Goal: Task Accomplishment & Management: Manage account settings

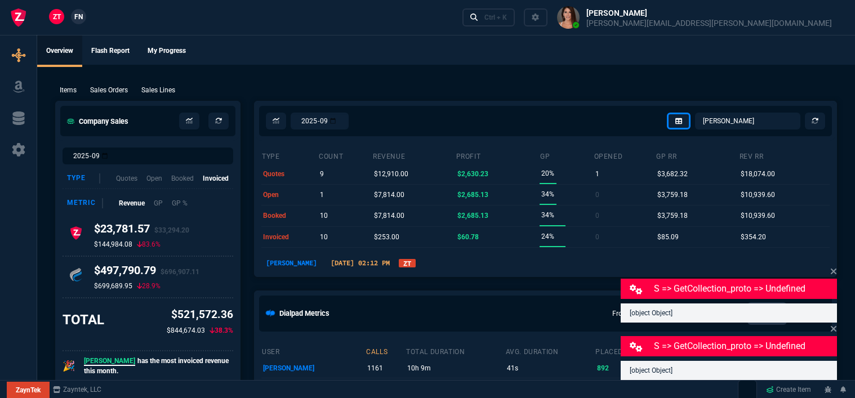
select select "12: [PERSON_NAME]"
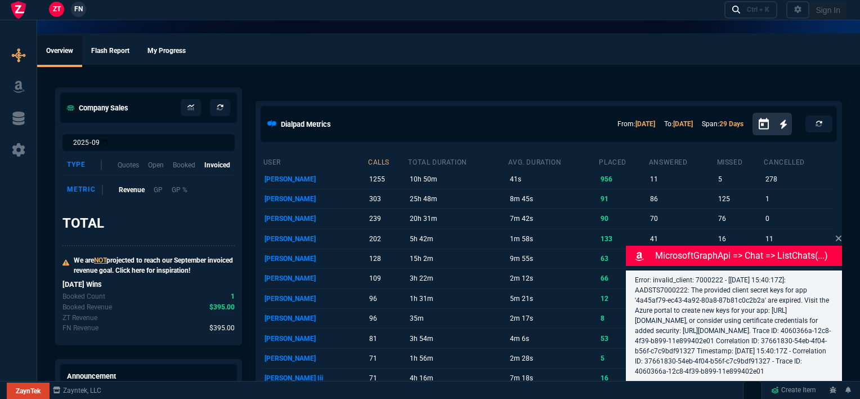
select select "12: [PERSON_NAME]"
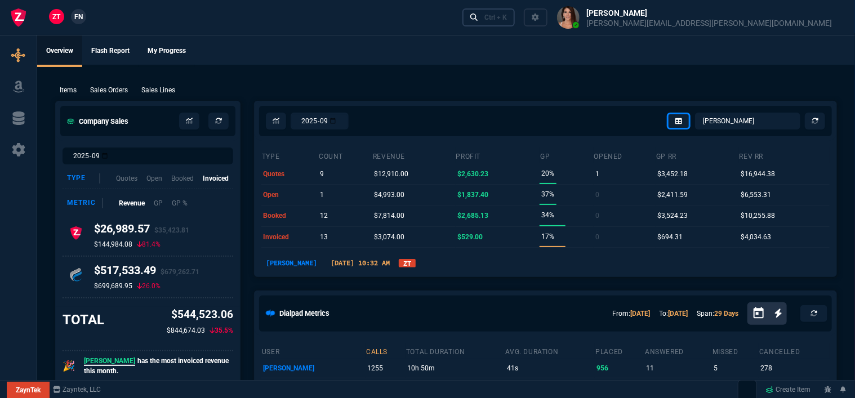
click at [507, 21] on div "Ctrl + K" at bounding box center [495, 17] width 23 height 9
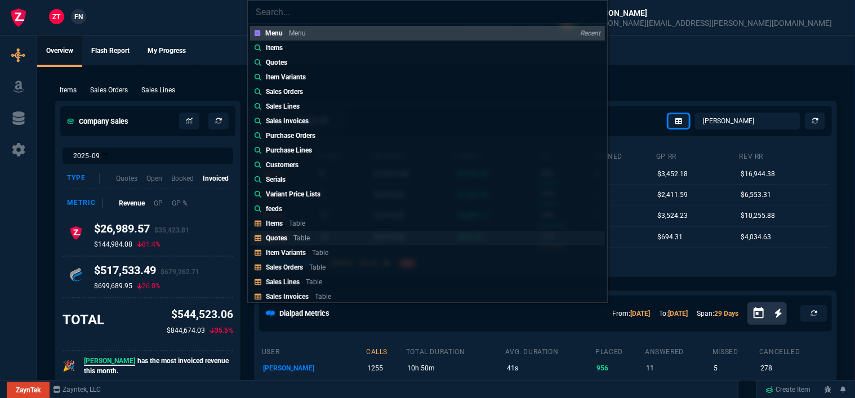
click at [303, 236] on p "Table" at bounding box center [301, 238] width 16 height 8
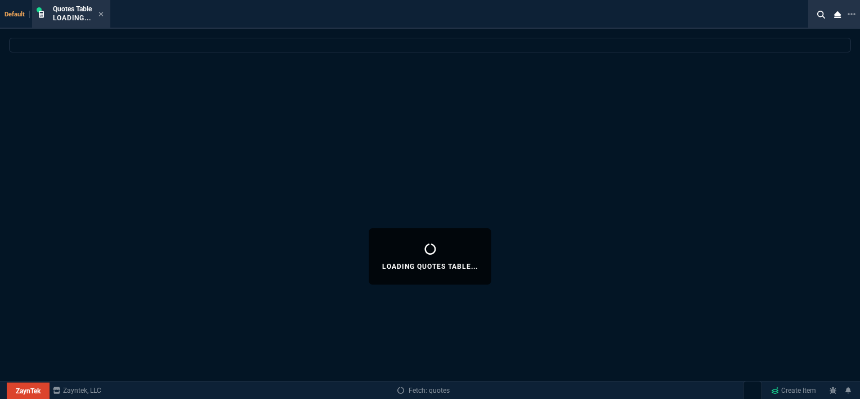
select select
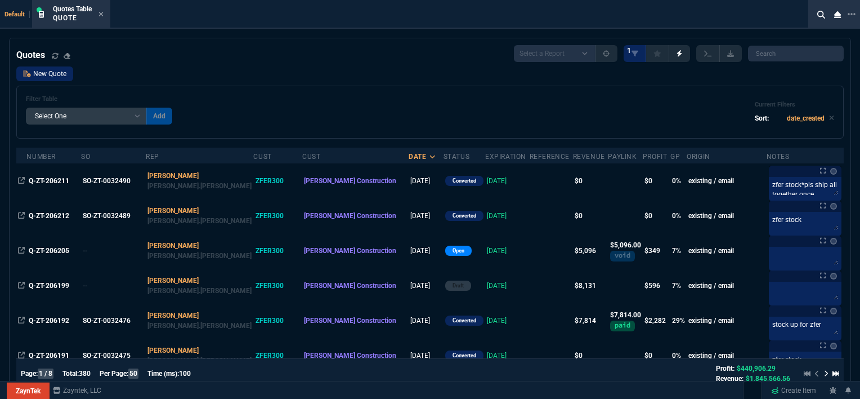
click at [51, 80] on link "New Quote" at bounding box center [44, 73] width 57 height 15
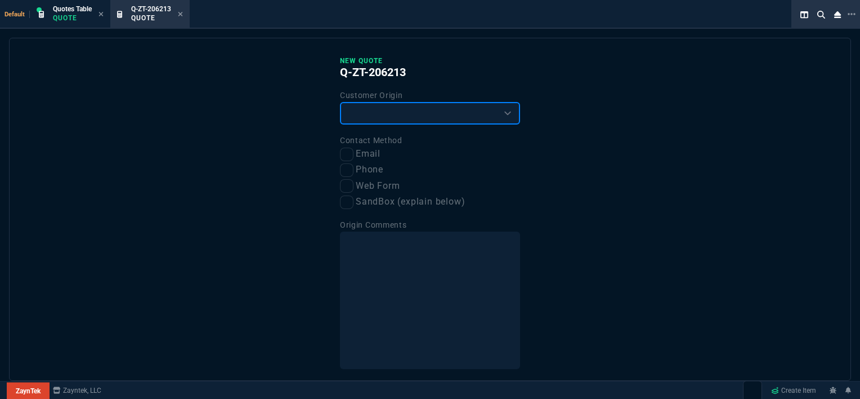
click at [360, 122] on select "Existing Customer Amazon Lead (first order) Website Lead (first order) Called (…" at bounding box center [430, 113] width 180 height 23
select select "existing"
click at [340, 102] on select "Existing Customer Amazon Lead (first order) Website Lead (first order) Called (…" at bounding box center [430, 113] width 180 height 23
click at [346, 160] on input "Email" at bounding box center [347, 155] width 14 height 14
checkbox input "true"
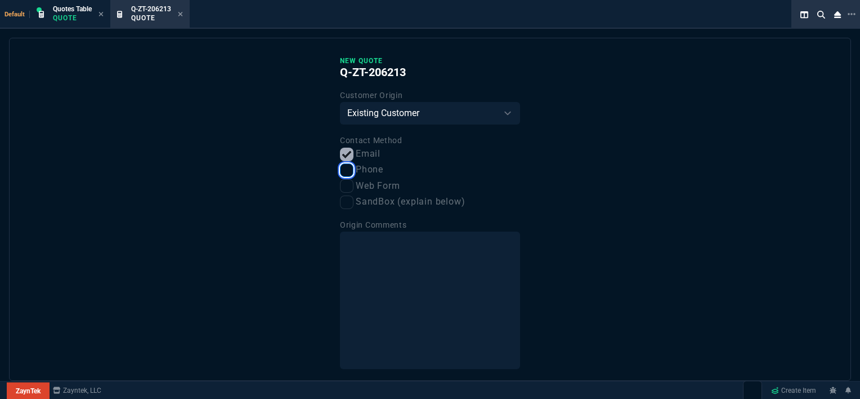
click at [345, 171] on input "Phone" at bounding box center [347, 170] width 14 height 14
checkbox input "true"
click at [347, 150] on input "Email" at bounding box center [347, 155] width 14 height 14
checkbox input "false"
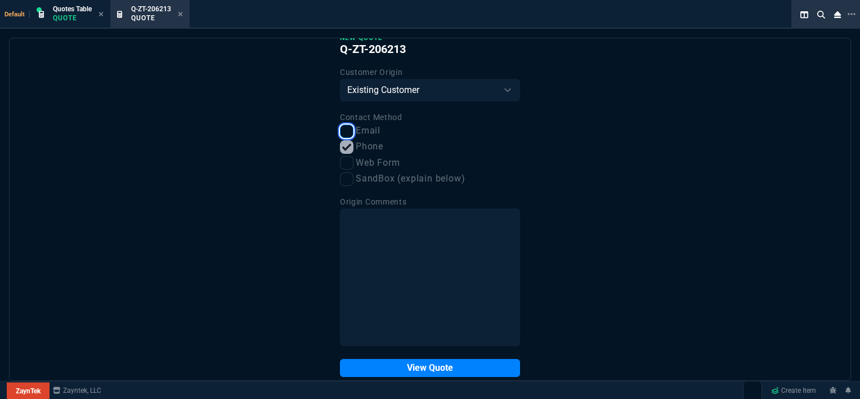
scroll to position [42, 0]
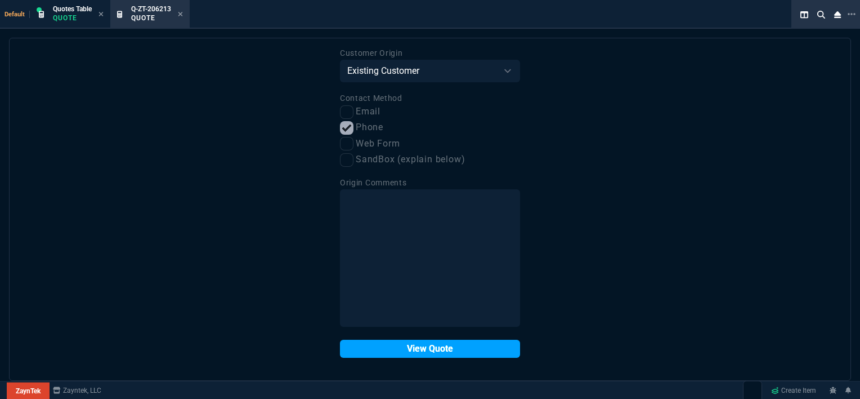
click at [423, 351] on button "View Quote" at bounding box center [430, 348] width 180 height 18
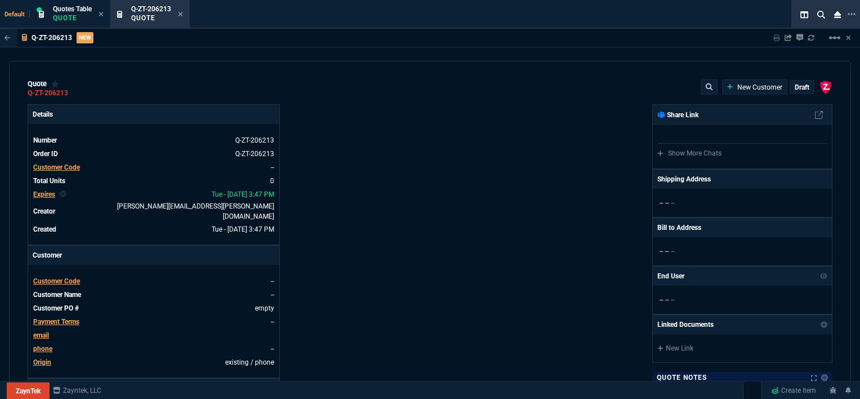
click at [79, 277] on span "Customer Code" at bounding box center [56, 281] width 47 height 8
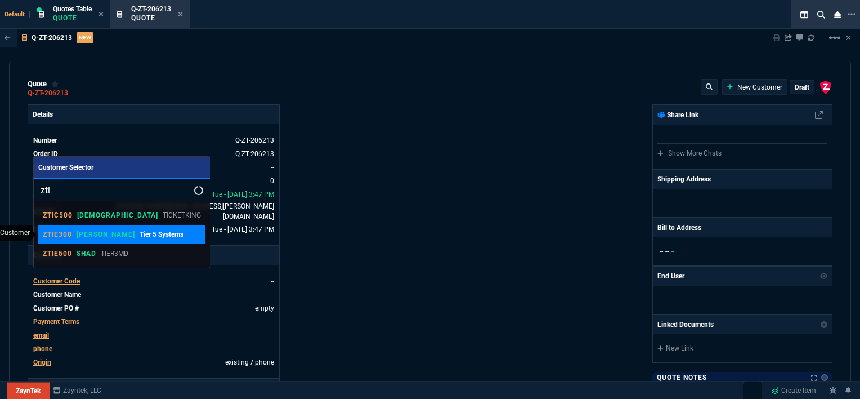
type input "zti"
click at [140, 238] on p "Tier 5 Systems" at bounding box center [162, 234] width 44 height 10
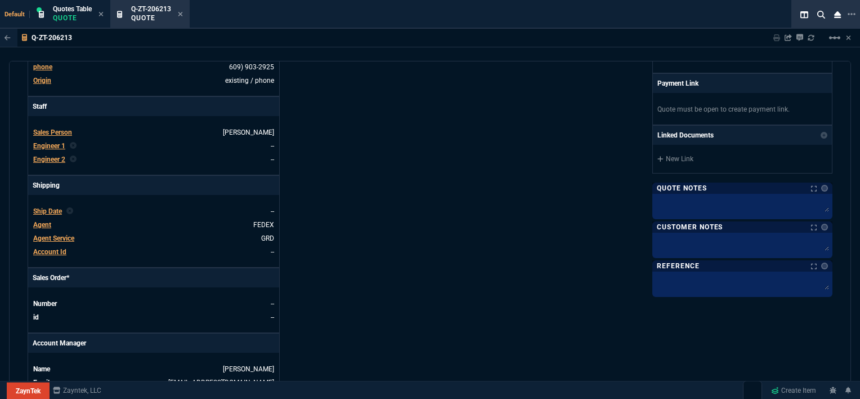
scroll to position [507, 0]
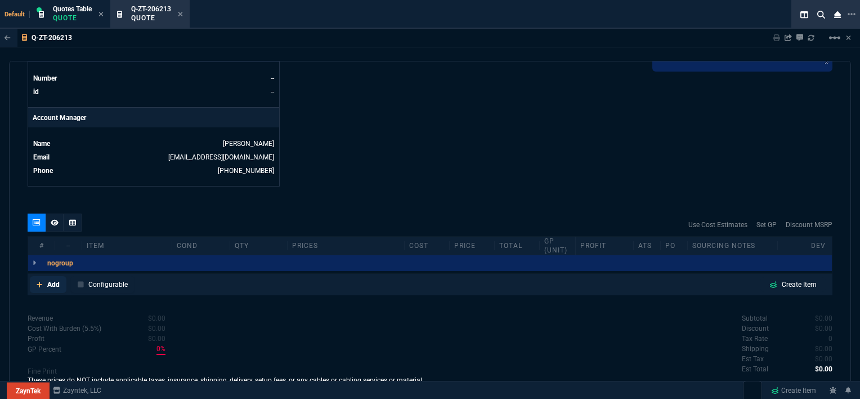
click at [40, 281] on icon at bounding box center [40, 284] width 6 height 7
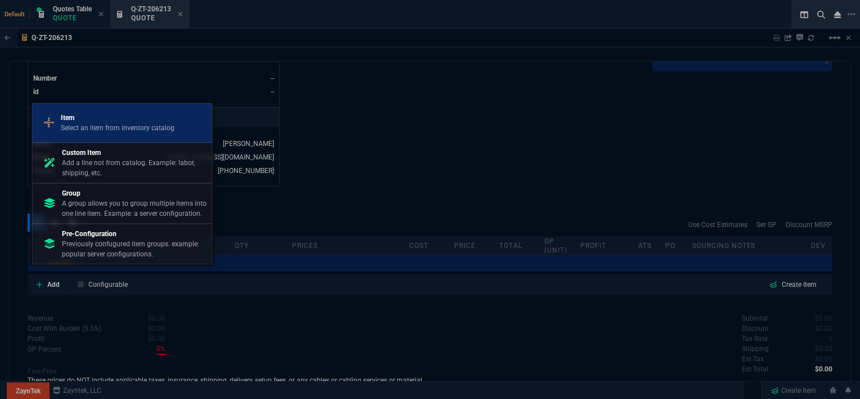
click at [132, 132] on p "Select an item from inventory catalog" at bounding box center [118, 128] width 114 height 10
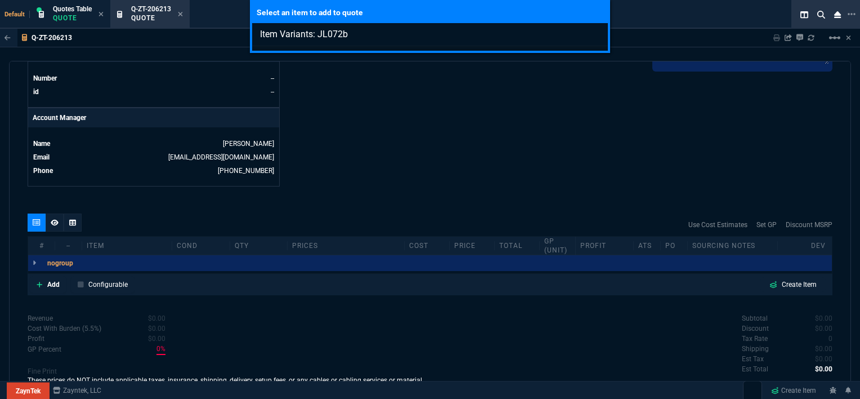
type input "Item Variants: JL072b"
click at [471, 131] on div "Select an item to add to quote Item Variants: JL072b" at bounding box center [430, 199] width 860 height 399
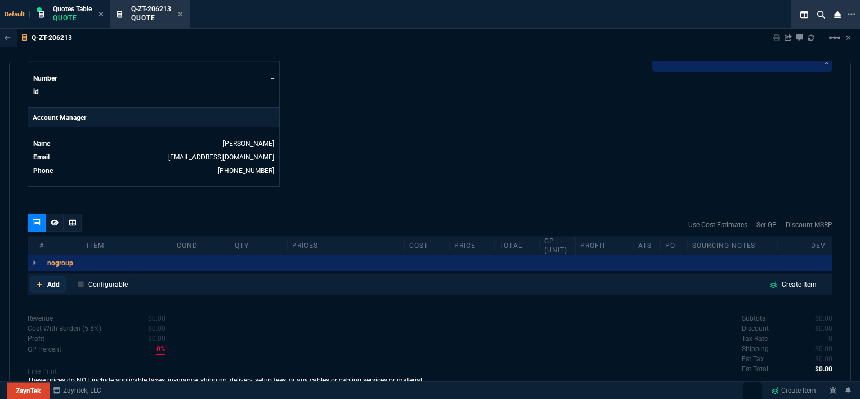
click at [40, 281] on icon at bounding box center [40, 284] width 6 height 7
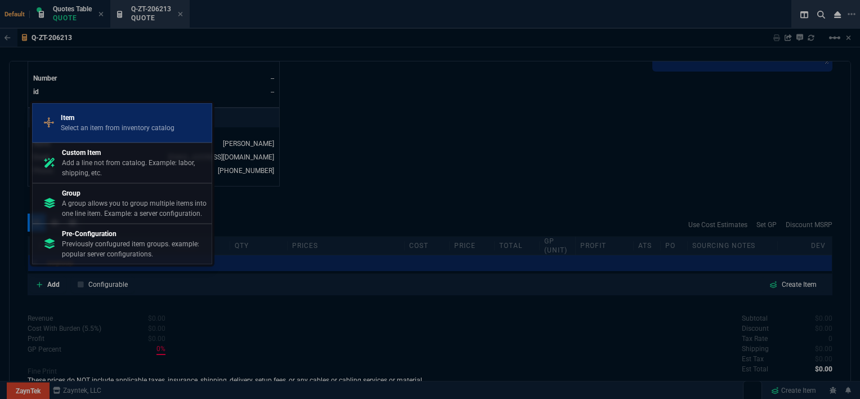
click at [107, 133] on p "Select an item from inventory catalog" at bounding box center [118, 128] width 114 height 10
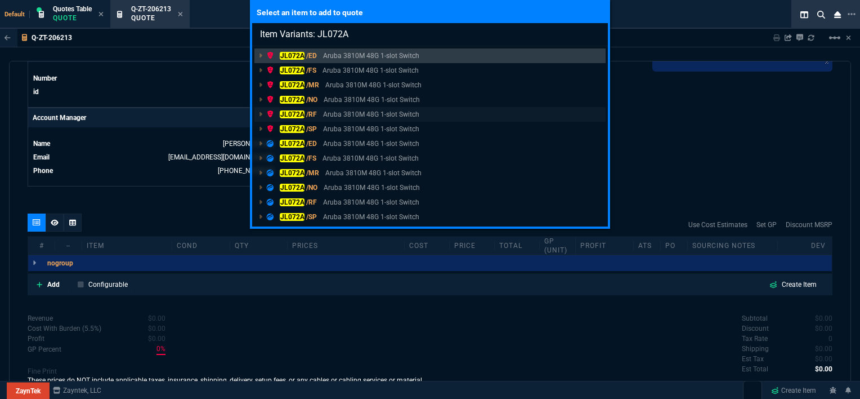
type input "Item Variants: JL072A"
click at [360, 114] on p "Aruba 3810M 48G 1-slot Switch" at bounding box center [371, 114] width 96 height 10
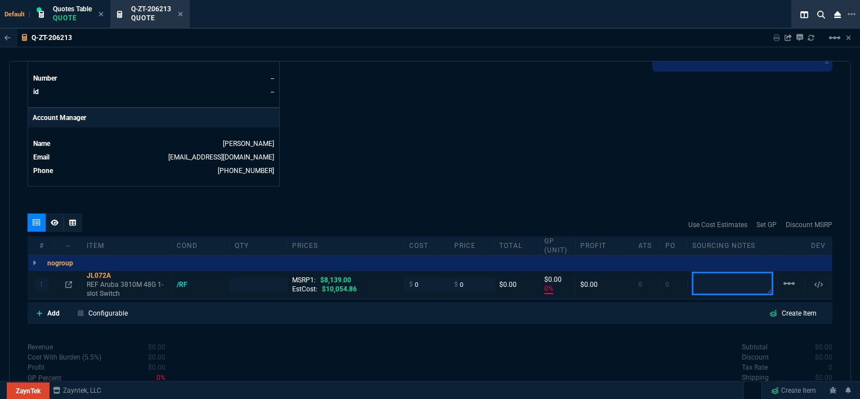
type input "0"
type input "100"
click at [718, 277] on textarea at bounding box center [732, 283] width 81 height 23
type textarea "egoods"
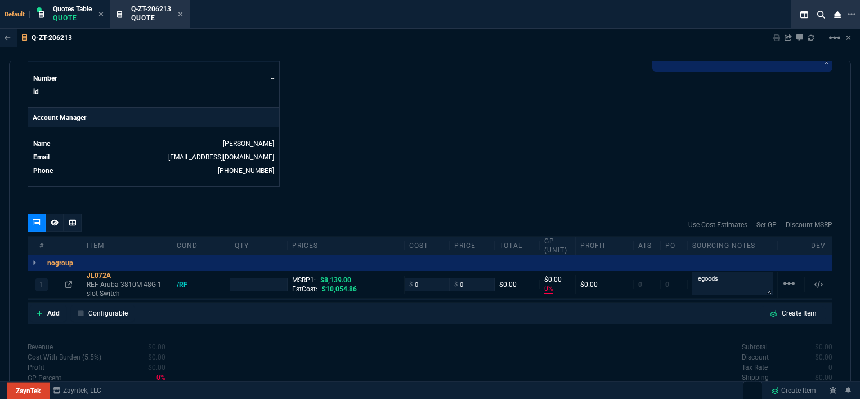
type input "1"
drag, startPoint x: 418, startPoint y: 273, endPoint x: 406, endPoint y: 275, distance: 12.0
click at [409, 278] on div "$ 0" at bounding box center [426, 284] width 35 height 13
type input "140"
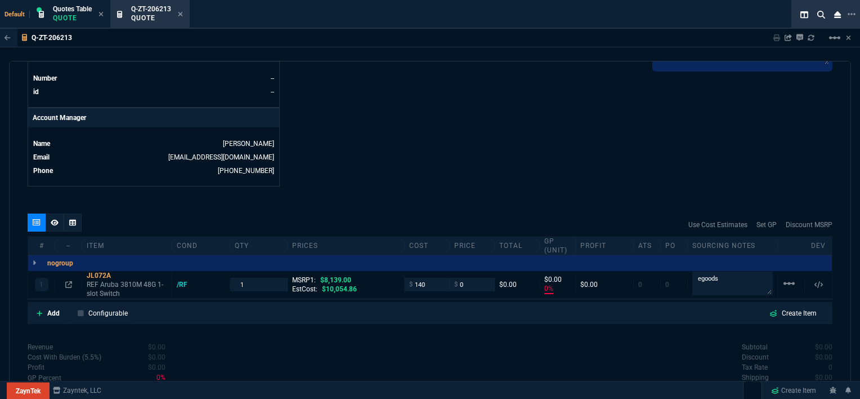
type input "140"
type input "-100"
type input "-140"
click at [42, 310] on icon at bounding box center [40, 313] width 6 height 7
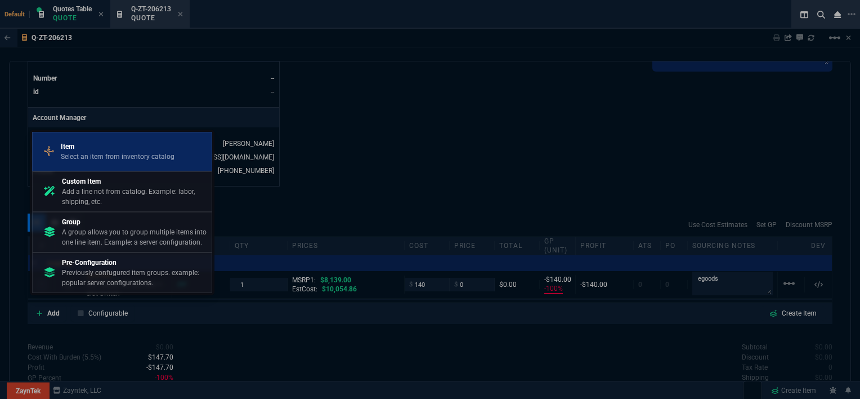
click at [101, 149] on p "Item" at bounding box center [118, 146] width 114 height 10
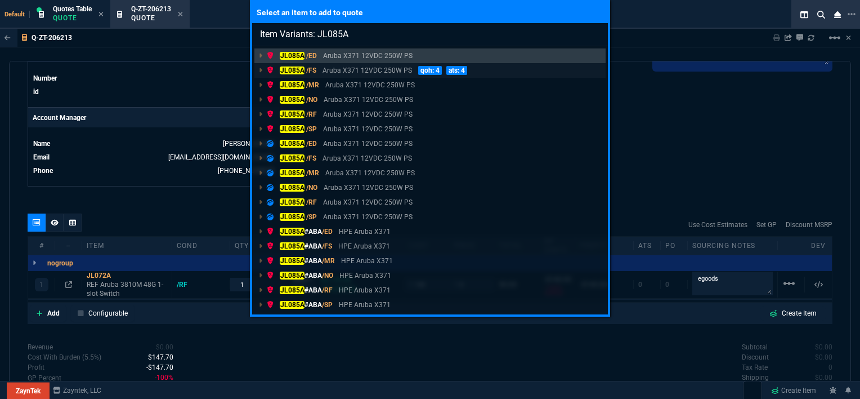
type input "Item Variants: JL085A"
click at [395, 69] on p "Aruba X371 12VDC 250W PS" at bounding box center [368, 70] width 90 height 10
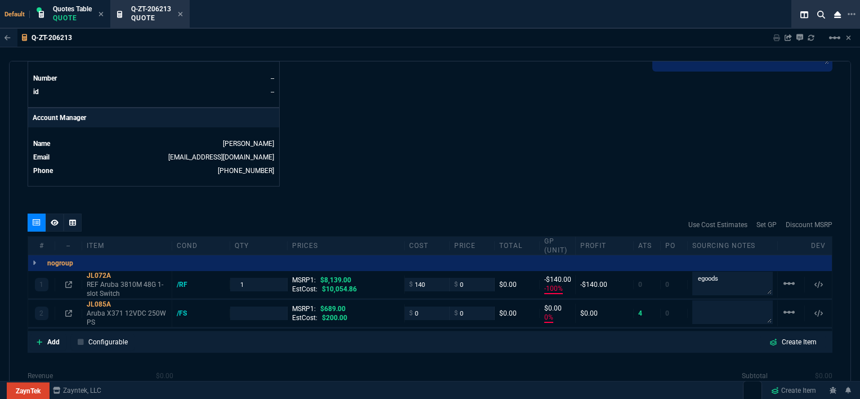
type input "-100"
type input "-140"
type input "0"
type input "100"
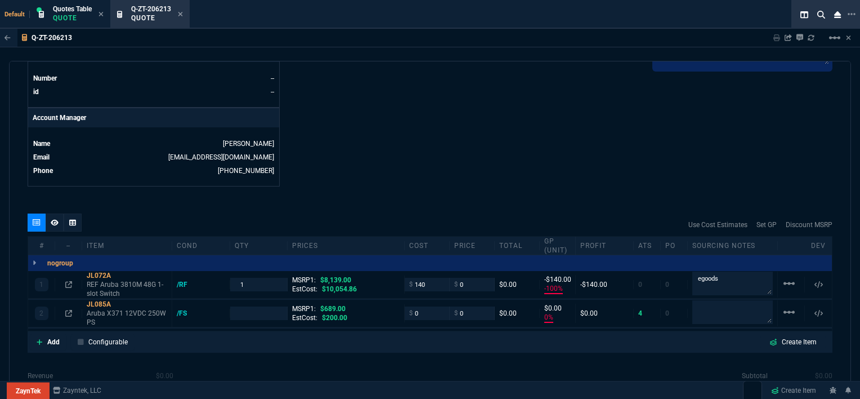
type input "100"
drag, startPoint x: 427, startPoint y: 304, endPoint x: 403, endPoint y: 305, distance: 24.8
click at [405, 306] on div "$ 0" at bounding box center [427, 312] width 45 height 13
type input "170"
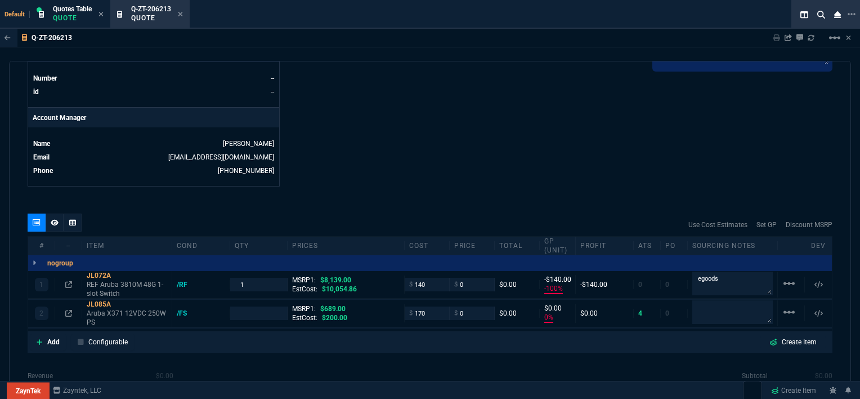
type input "1"
type input "170"
type input "-100"
type input "-170"
drag, startPoint x: 249, startPoint y: 305, endPoint x: 225, endPoint y: 304, distance: 24.2
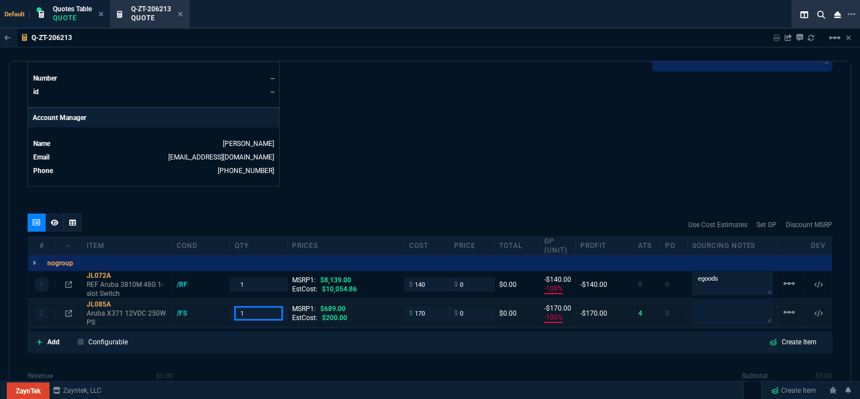
click at [225, 304] on div "2 JL085A Aruba X371 12VDC 250W PS /FS 1 MSRP1: $689.00 EstCost: $200.00 $ 170 $…" at bounding box center [430, 314] width 804 height 28
type input "2"
click at [117, 301] on icon at bounding box center [118, 304] width 6 height 7
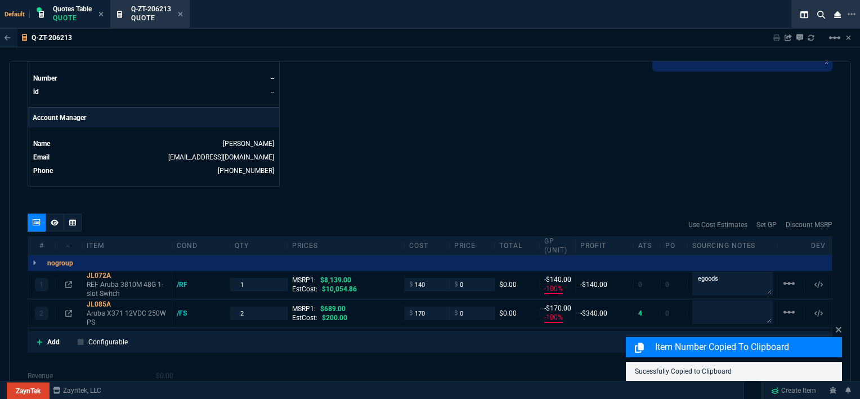
click at [451, 180] on div "quote Q-ZT-206213 Tier 5 Systems draft ZaynTek, LLC [STREET_ADDRESS] Details Nu…" at bounding box center [430, 230] width 842 height 339
click at [118, 272] on icon at bounding box center [118, 275] width 6 height 7
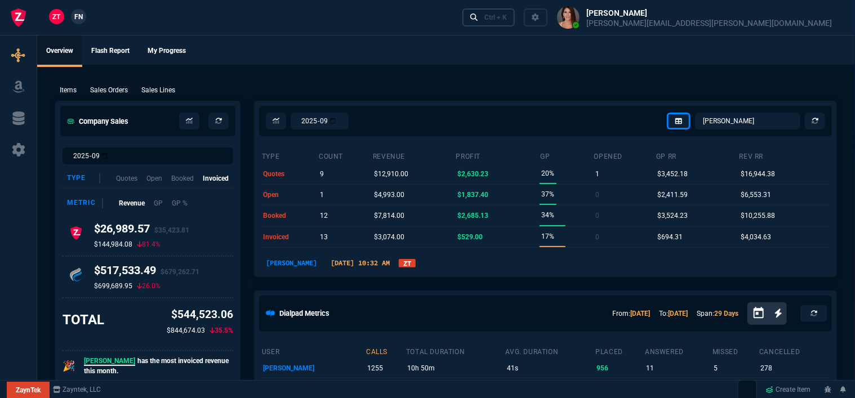
click at [515, 16] on link "Ctrl + K" at bounding box center [488, 16] width 53 height 17
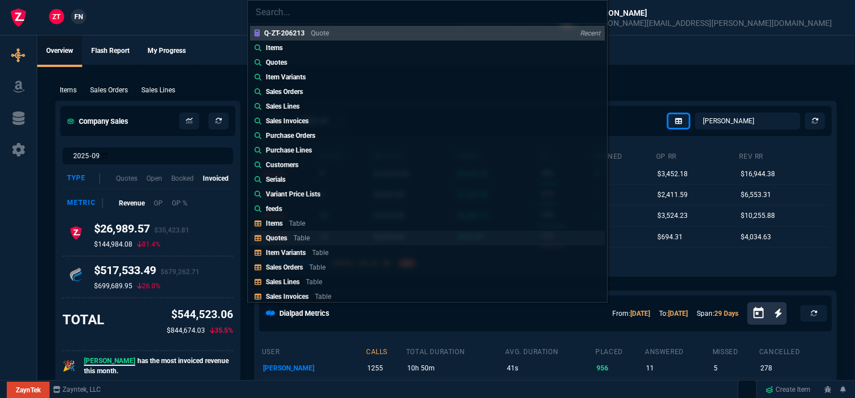
click at [312, 240] on div "Quotes Table" at bounding box center [290, 238] width 48 height 10
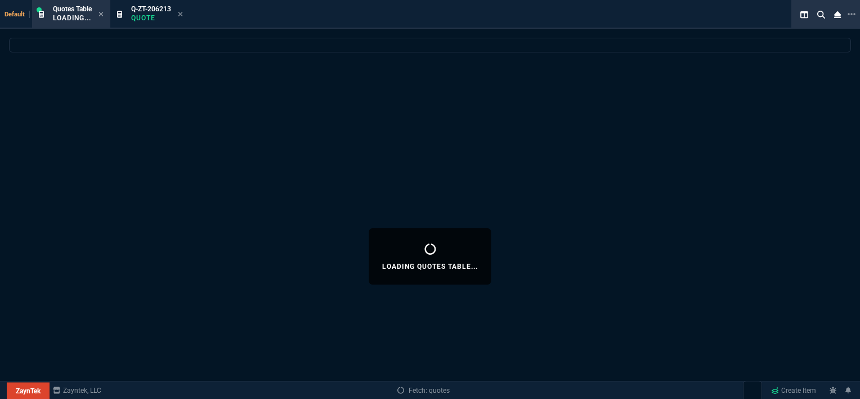
select select
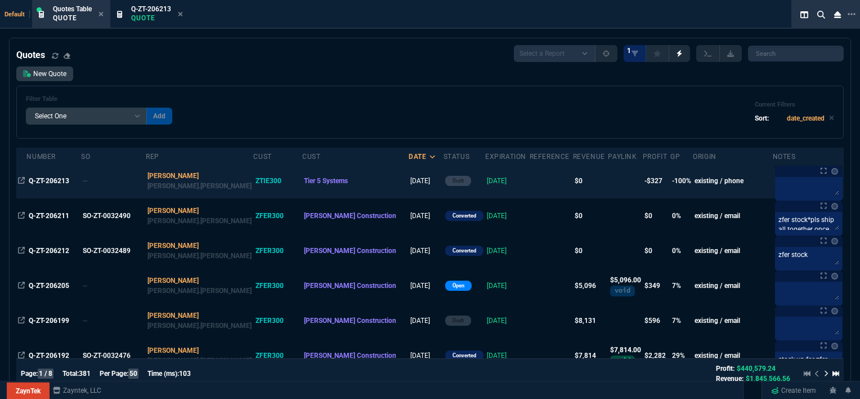
click at [530, 182] on td at bounding box center [551, 180] width 43 height 35
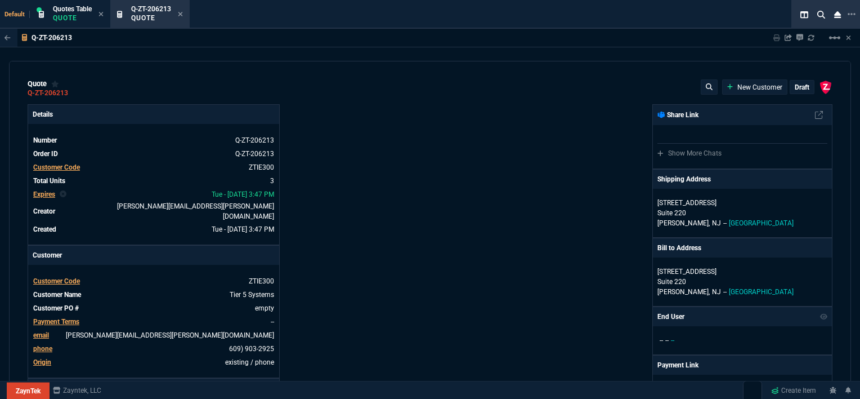
type input "-100"
type input "-140"
type input "8139"
type input "-100"
type input "-170"
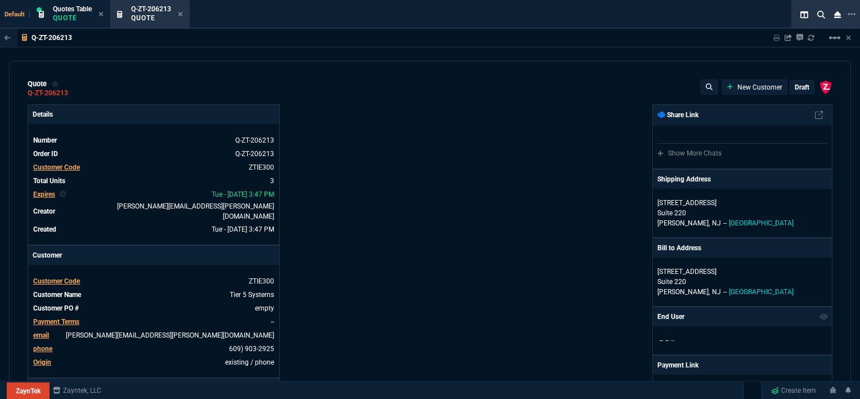
type input "689"
type input "100"
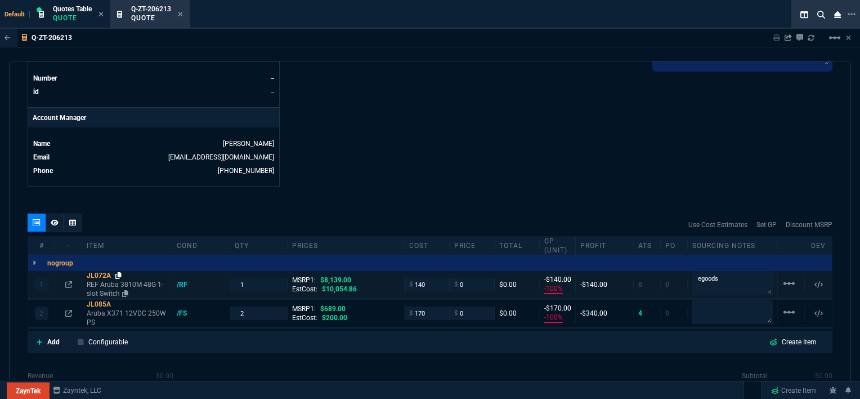
click at [119, 272] on icon at bounding box center [118, 275] width 6 height 7
drag, startPoint x: 463, startPoint y: 278, endPoint x: 449, endPoint y: 277, distance: 14.1
click at [450, 278] on div "$ 0" at bounding box center [472, 284] width 45 height 13
type input "159"
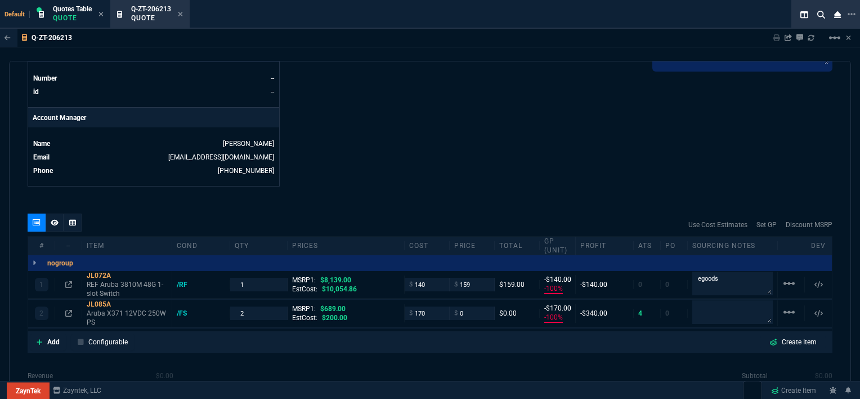
click at [504, 52] on div "Q-ZT-206213 Sharing Q-ZT-206213 Link Dev Link Share on Teams linear_scale quote…" at bounding box center [430, 241] width 860 height 425
type input "159"
type input "12"
type input "19"
type input "98"
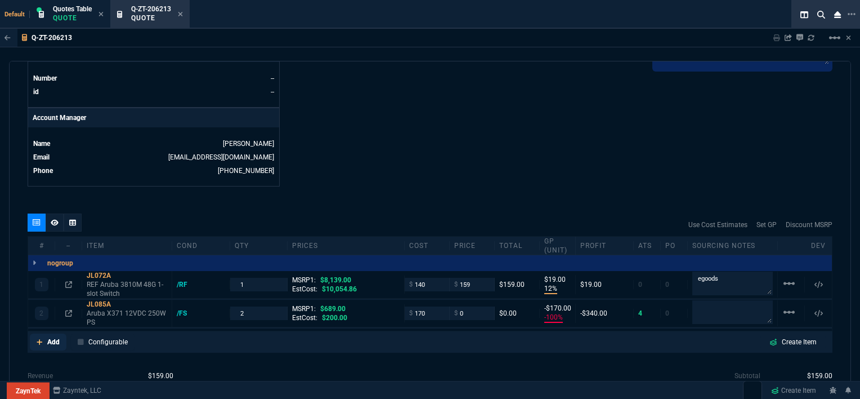
click at [40, 338] on icon at bounding box center [40, 341] width 6 height 7
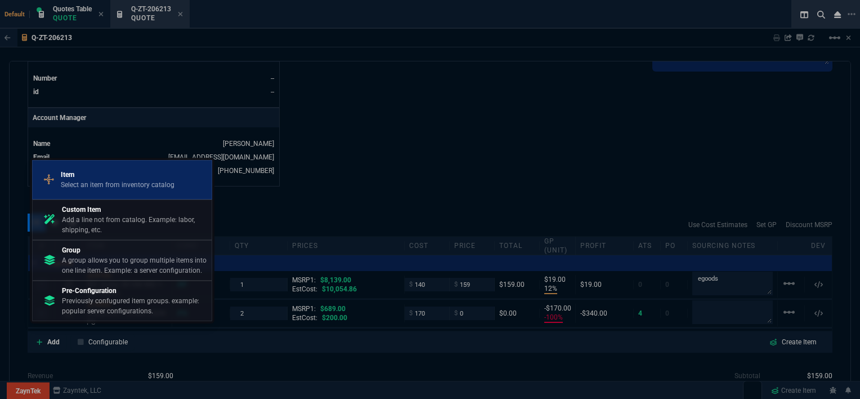
click at [113, 180] on p "Select an item from inventory catalog" at bounding box center [118, 185] width 114 height 10
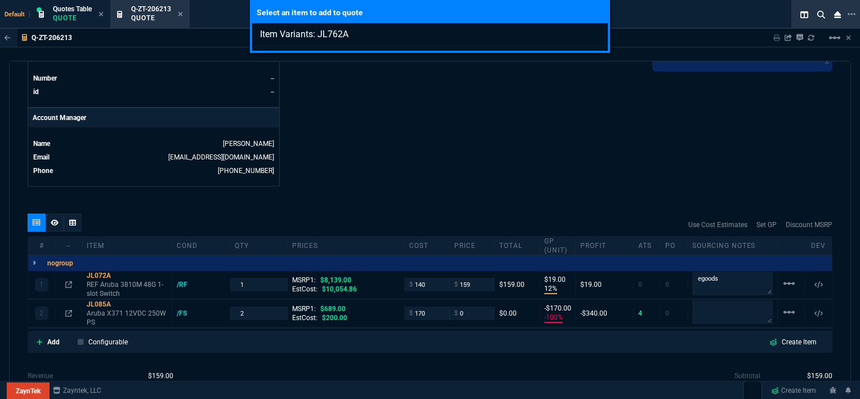
type input "Item Variants: JL762A"
click at [446, 161] on div "Select an item to add to quote Item Variants: JL762A" at bounding box center [430, 199] width 860 height 399
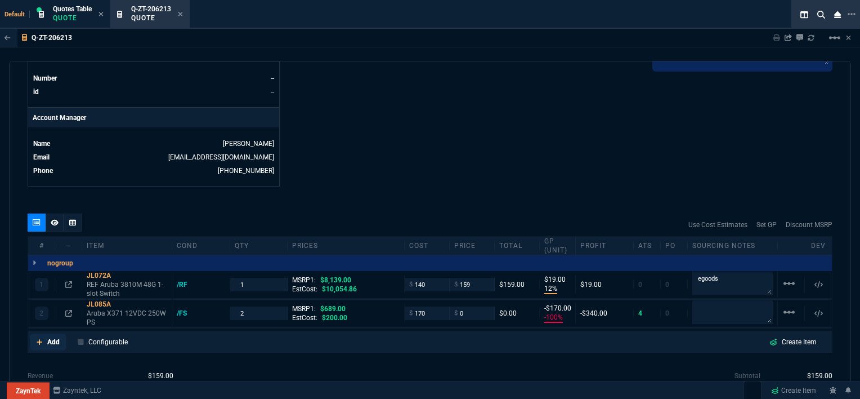
click at [38, 338] on icon at bounding box center [40, 341] width 6 height 7
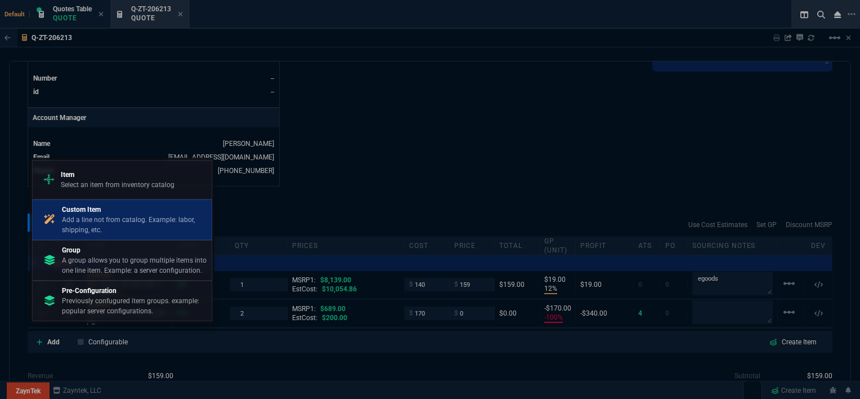
click at [106, 230] on p "Add a line not from catalog. Example: labor, shipping, etc." at bounding box center [134, 224] width 145 height 20
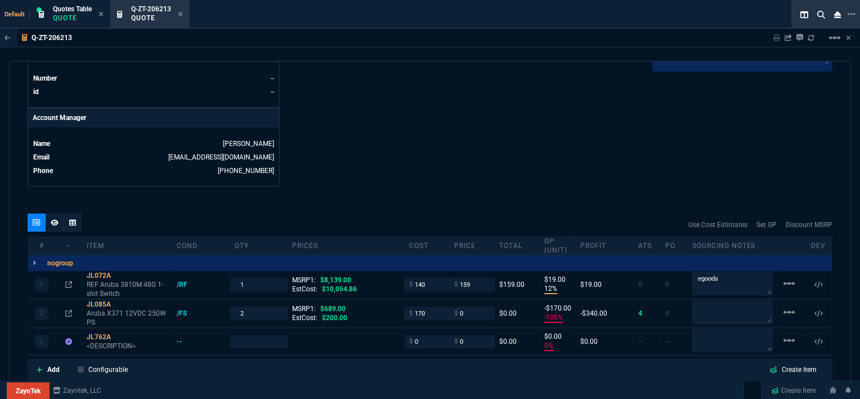
type input "12"
type input "19"
type input "-100"
type input "-170"
type input "0"
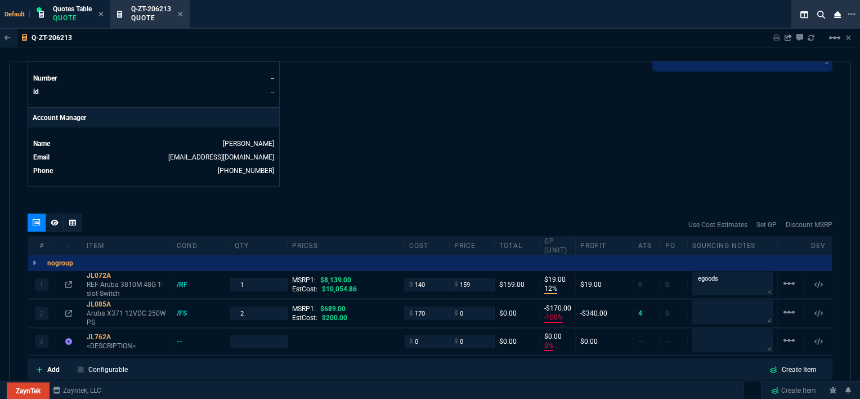
type input "0"
type input "98"
type input "100"
click at [182, 14] on icon at bounding box center [180, 14] width 5 height 5
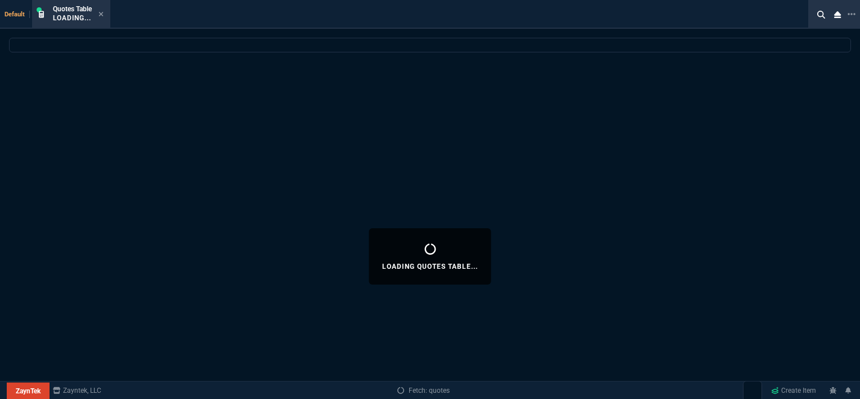
select select
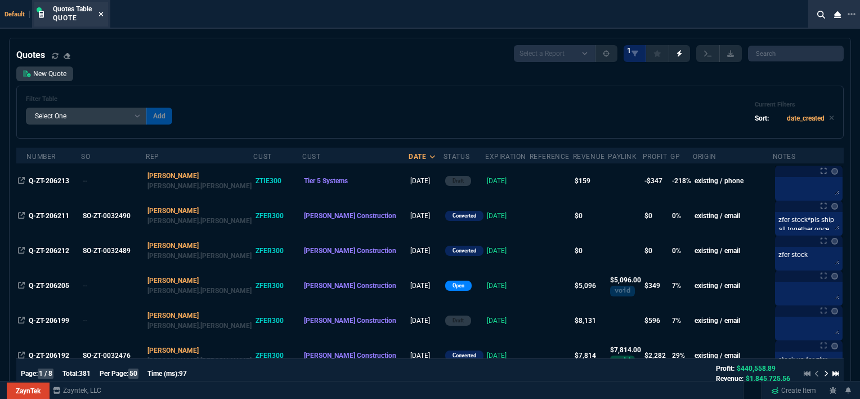
click at [103, 14] on icon at bounding box center [101, 14] width 5 height 7
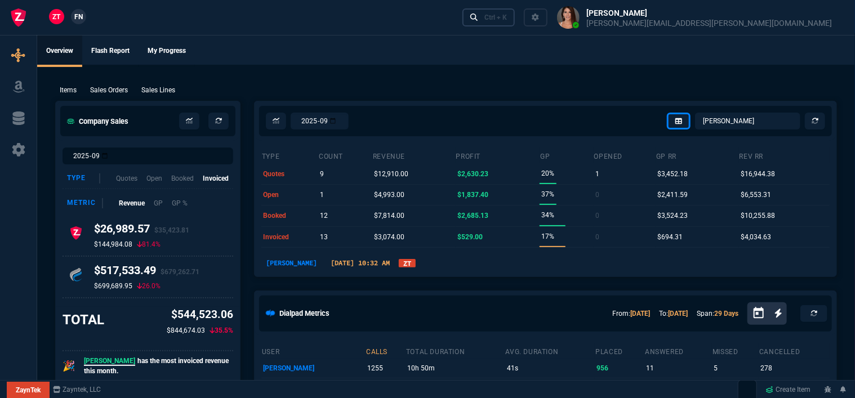
click at [507, 17] on div "Ctrl + K" at bounding box center [495, 17] width 23 height 9
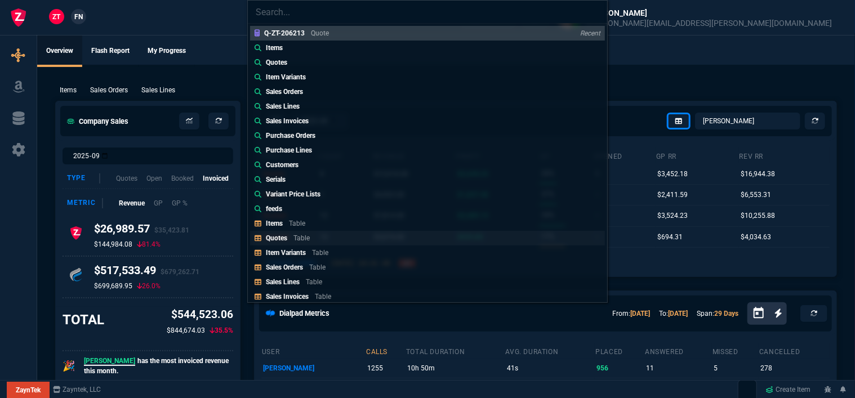
click at [297, 238] on p "Table" at bounding box center [301, 238] width 16 height 8
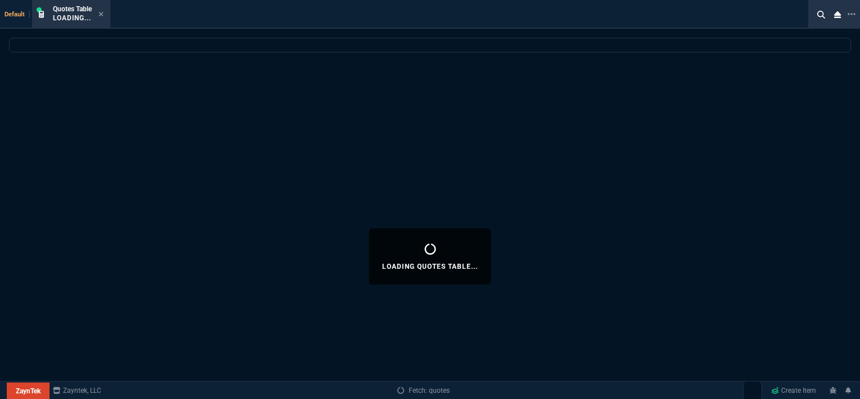
select select
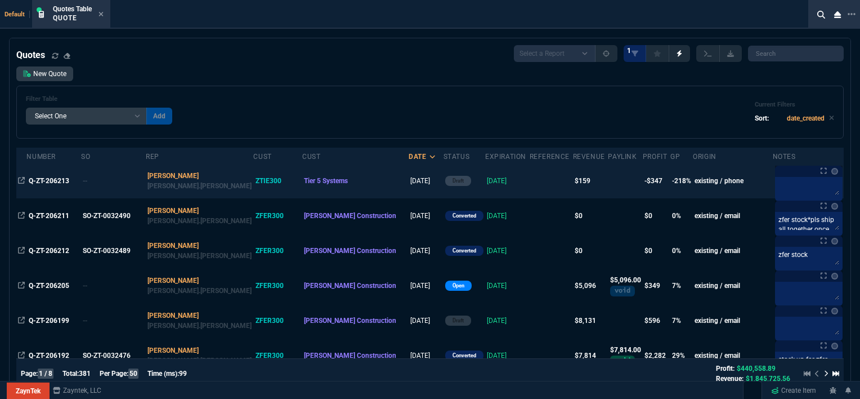
click at [530, 186] on td at bounding box center [551, 180] width 43 height 35
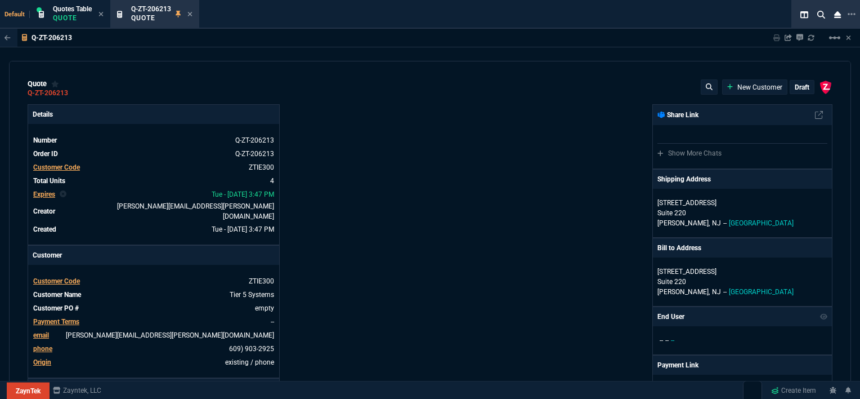
type input "12"
type input "19"
type input "8139"
type input "-100"
type input "-170"
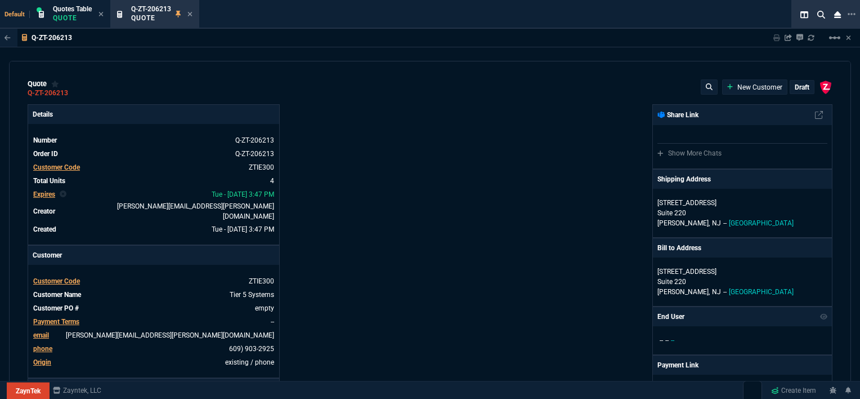
type input "689"
type input "0"
type input "98"
type input "100"
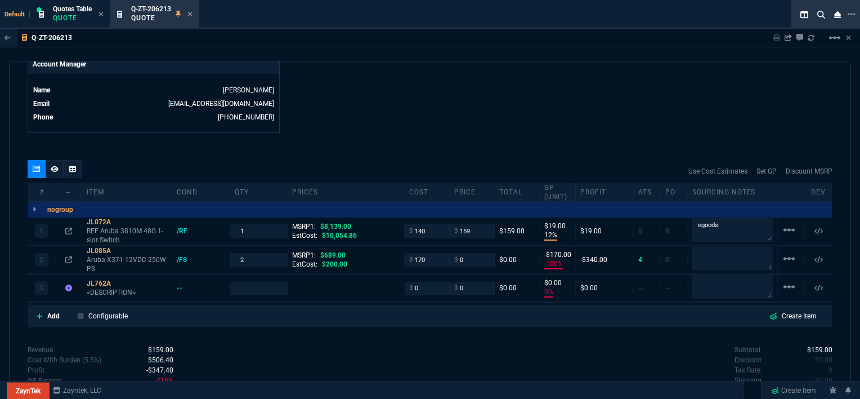
scroll to position [563, 0]
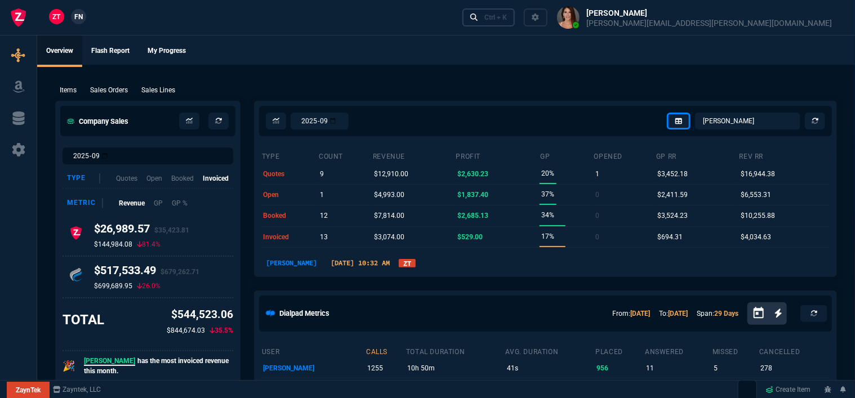
click at [515, 16] on link "Ctrl + K" at bounding box center [488, 16] width 53 height 17
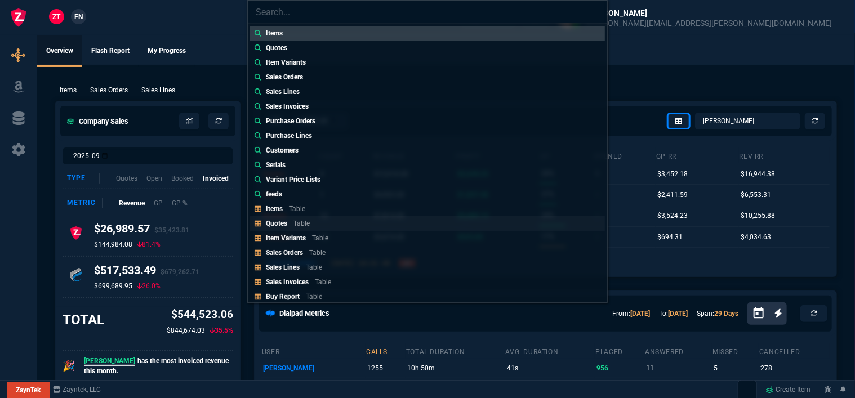
click at [277, 222] on p "Quotes" at bounding box center [276, 224] width 21 height 8
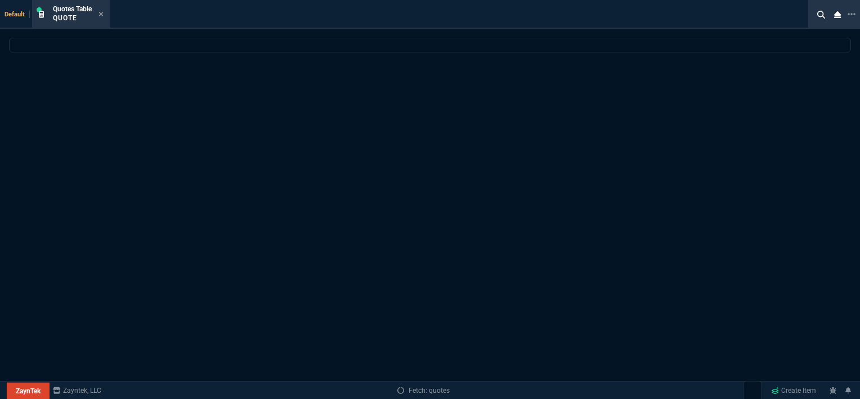
select select
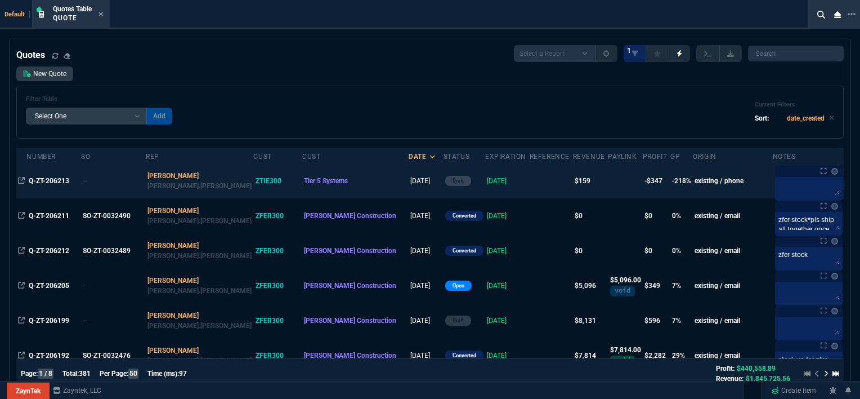
click at [530, 183] on td at bounding box center [551, 180] width 43 height 35
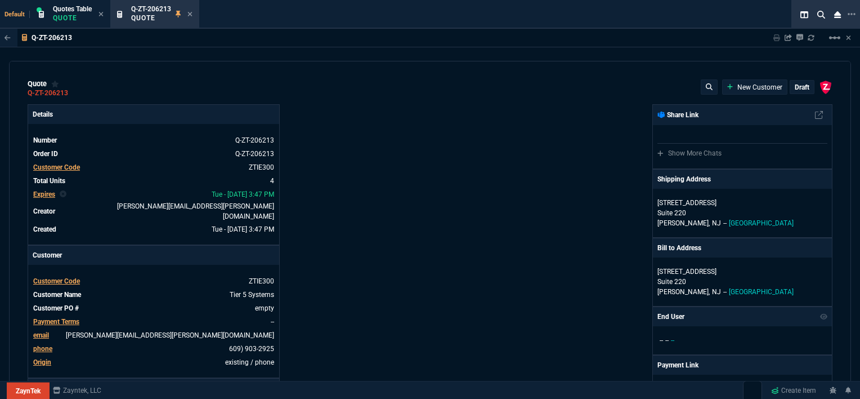
type input "12"
type input "19"
type input "8139"
type input "-100"
type input "-170"
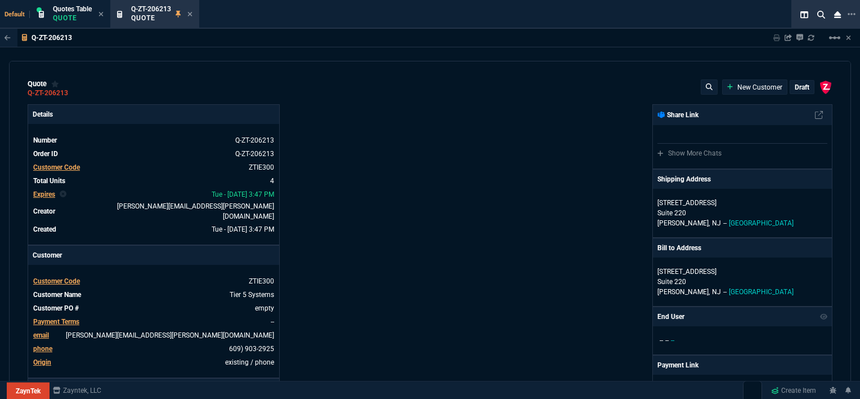
type input "689"
type input "0"
type input "98"
type input "100"
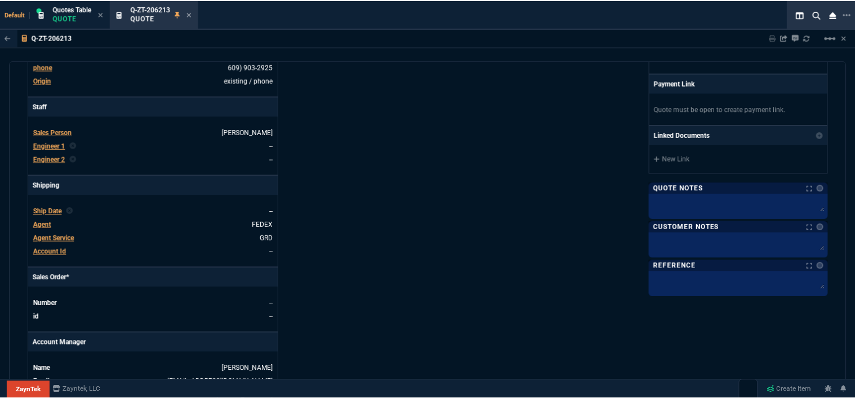
scroll to position [507, 0]
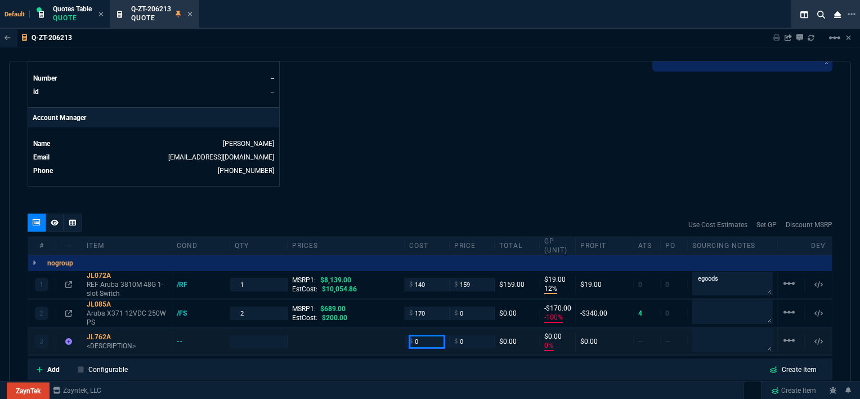
drag, startPoint x: 417, startPoint y: 333, endPoint x: 405, endPoint y: 334, distance: 11.9
click at [405, 335] on div "$ 0" at bounding box center [427, 341] width 45 height 13
type input "1650"
type input "1"
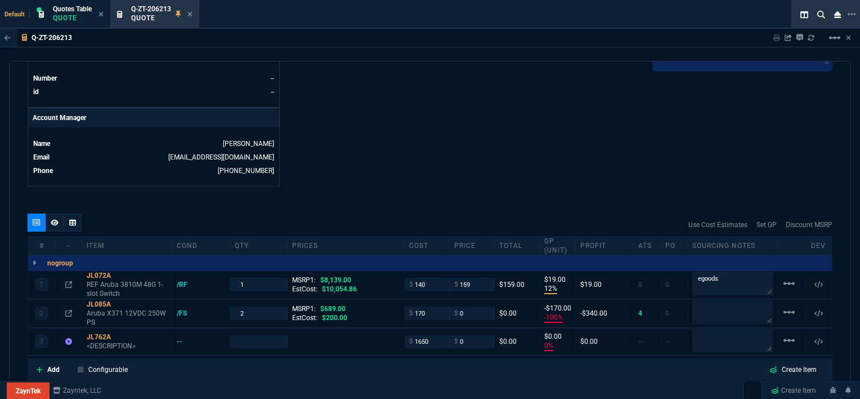
type input "1650"
type input "-100"
type input "-1650"
click at [709, 328] on textarea at bounding box center [732, 339] width 81 height 23
type textarea "rafi"
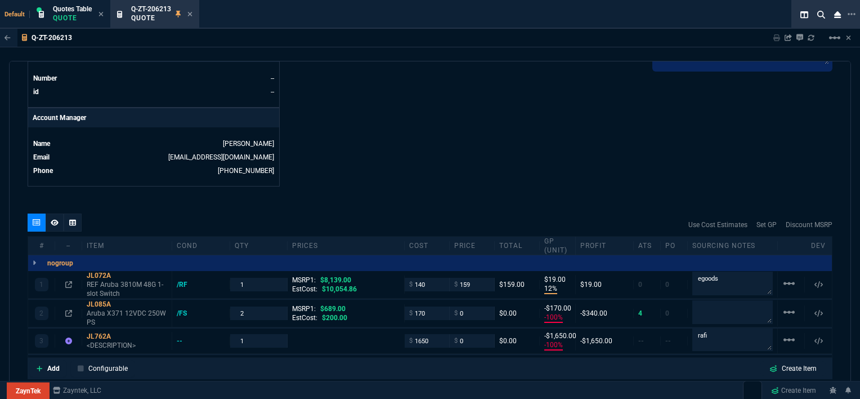
click at [190, 13] on icon at bounding box center [190, 14] width 5 height 5
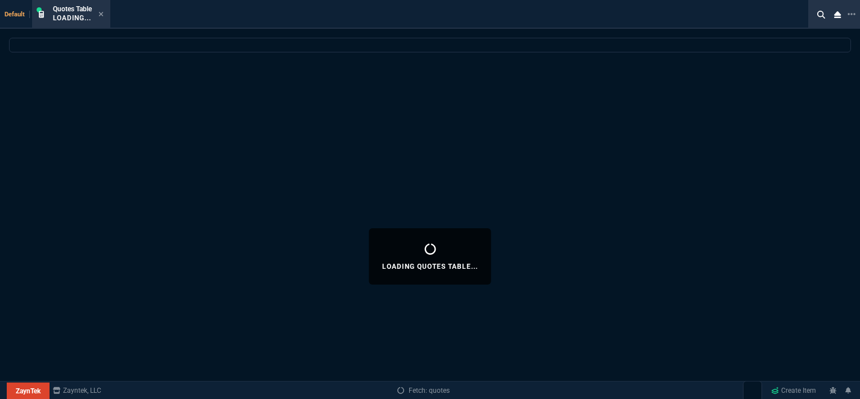
select select
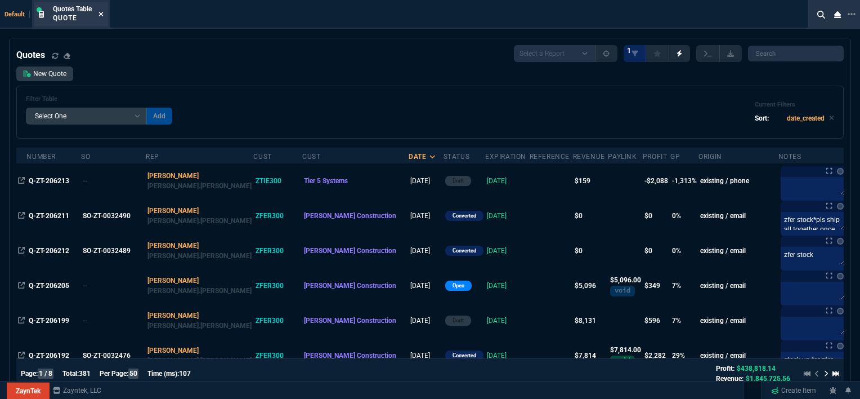
click at [101, 16] on icon at bounding box center [101, 14] width 5 height 7
